Goal: Navigation & Orientation: Find specific page/section

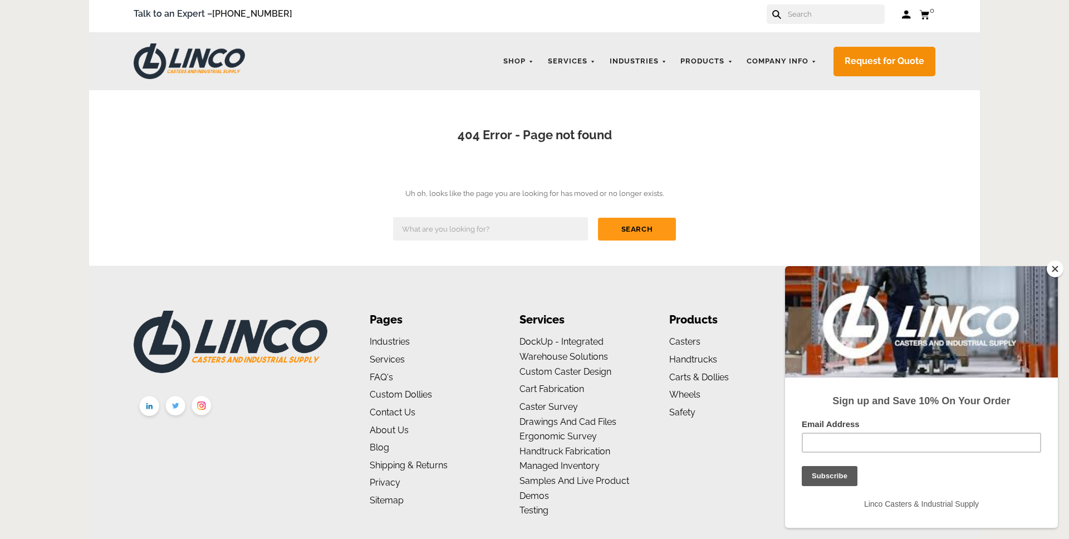
scroll to position [7, 0]
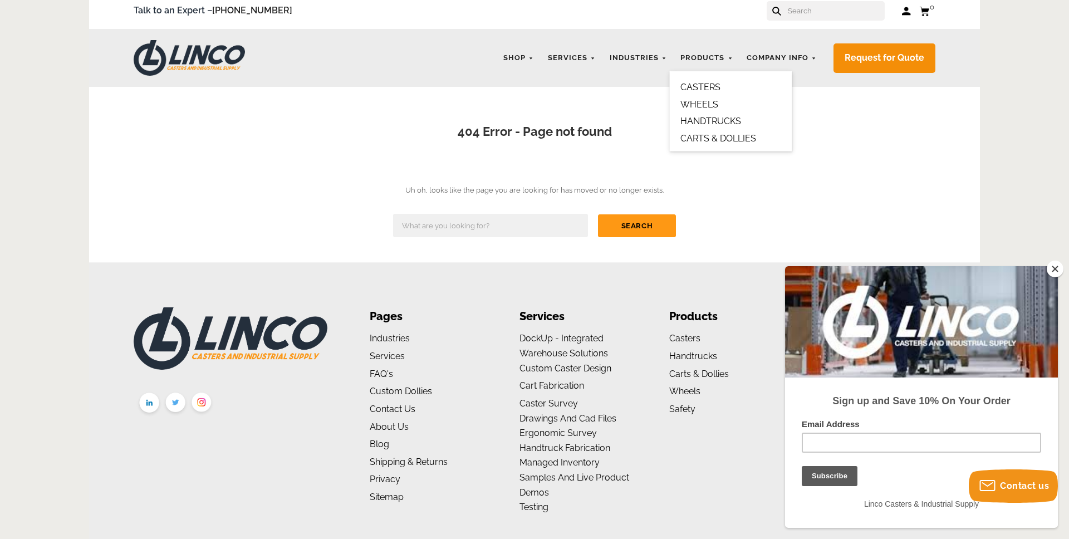
click at [709, 87] on link "CASTERS" at bounding box center [700, 87] width 40 height 11
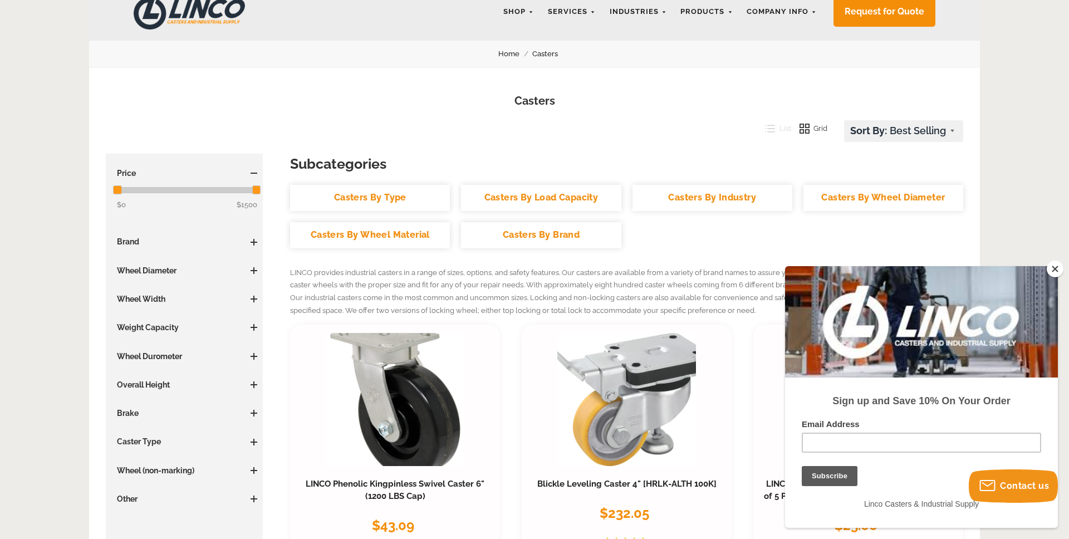
scroll to position [56, 0]
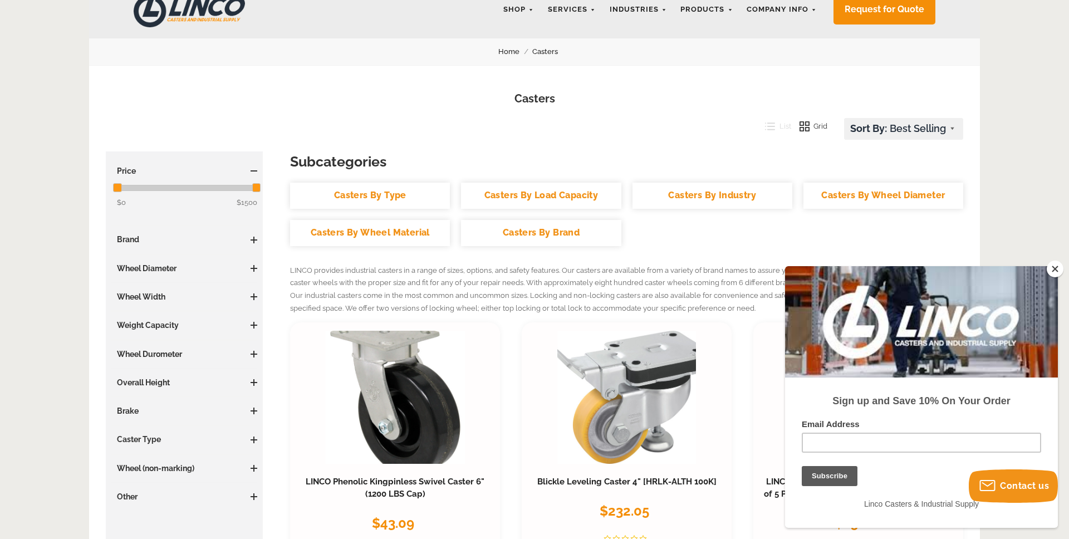
click at [578, 230] on link "Casters By Brand" at bounding box center [541, 233] width 160 height 26
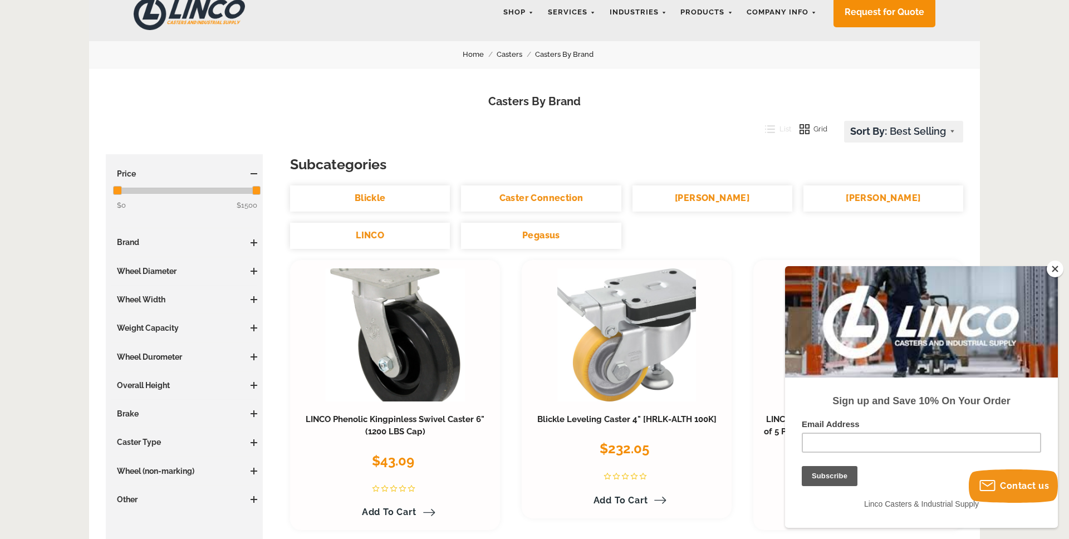
click at [387, 231] on link "LINCO" at bounding box center [370, 236] width 160 height 26
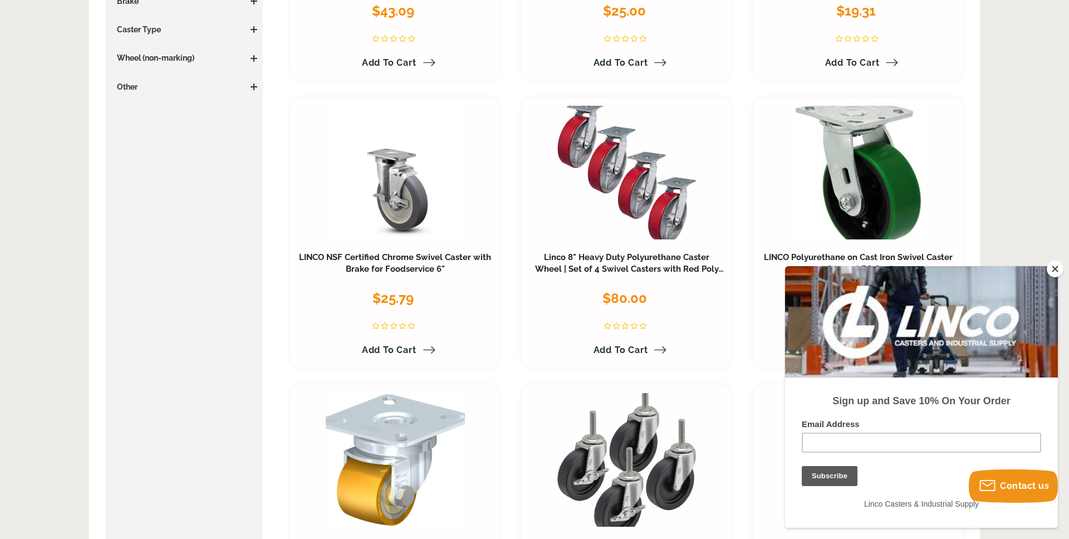
scroll to position [673, 0]
